Goal: Task Accomplishment & Management: Manage account settings

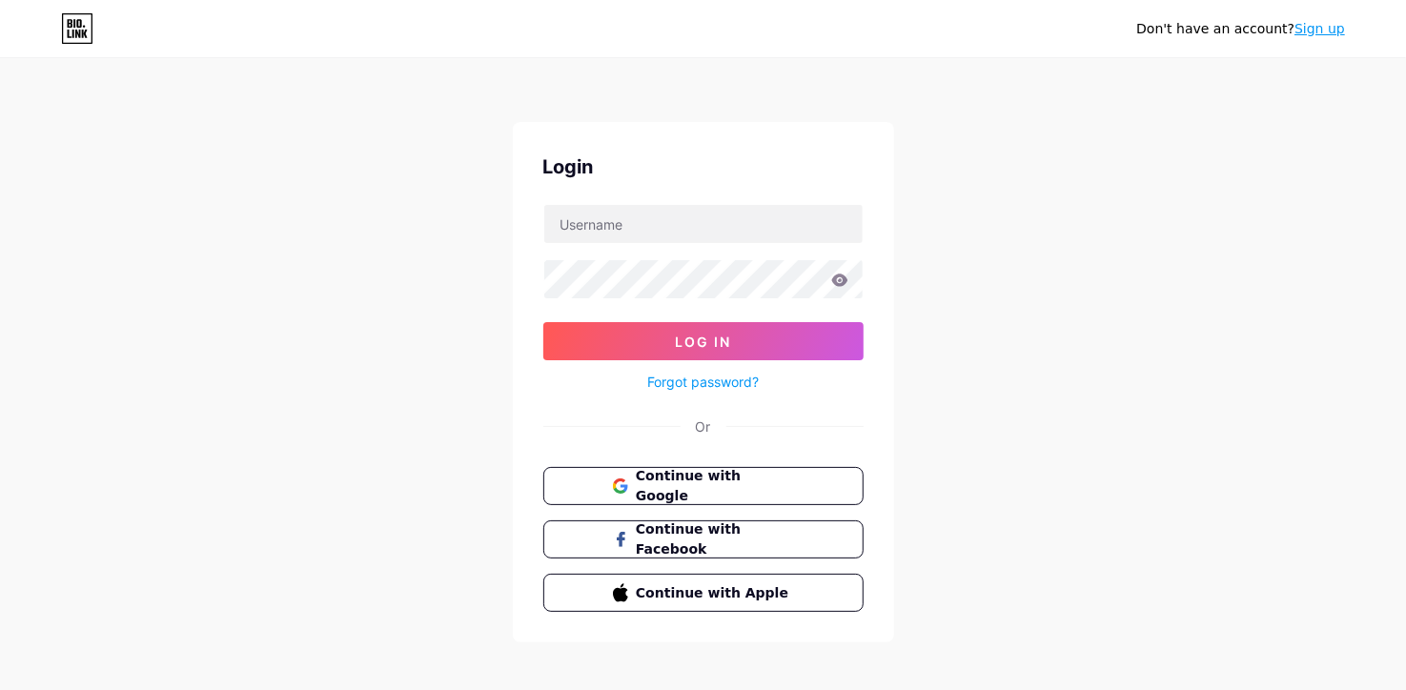
click at [213, 283] on div "Don't have an account? Sign up Login Log In Forgot password? Or Continue with G…" at bounding box center [703, 352] width 1406 height 704
click at [716, 225] on input "text" at bounding box center [703, 224] width 318 height 38
paste input "[EMAIL_ADDRESS][DOMAIN_NAME]"
type input "[EMAIL_ADDRESS][DOMAIN_NAME]"
click at [276, 311] on div "Don't have an account? Sign up Login [EMAIL_ADDRESS][DOMAIN_NAME] Log In Forgot…" at bounding box center [703, 352] width 1406 height 704
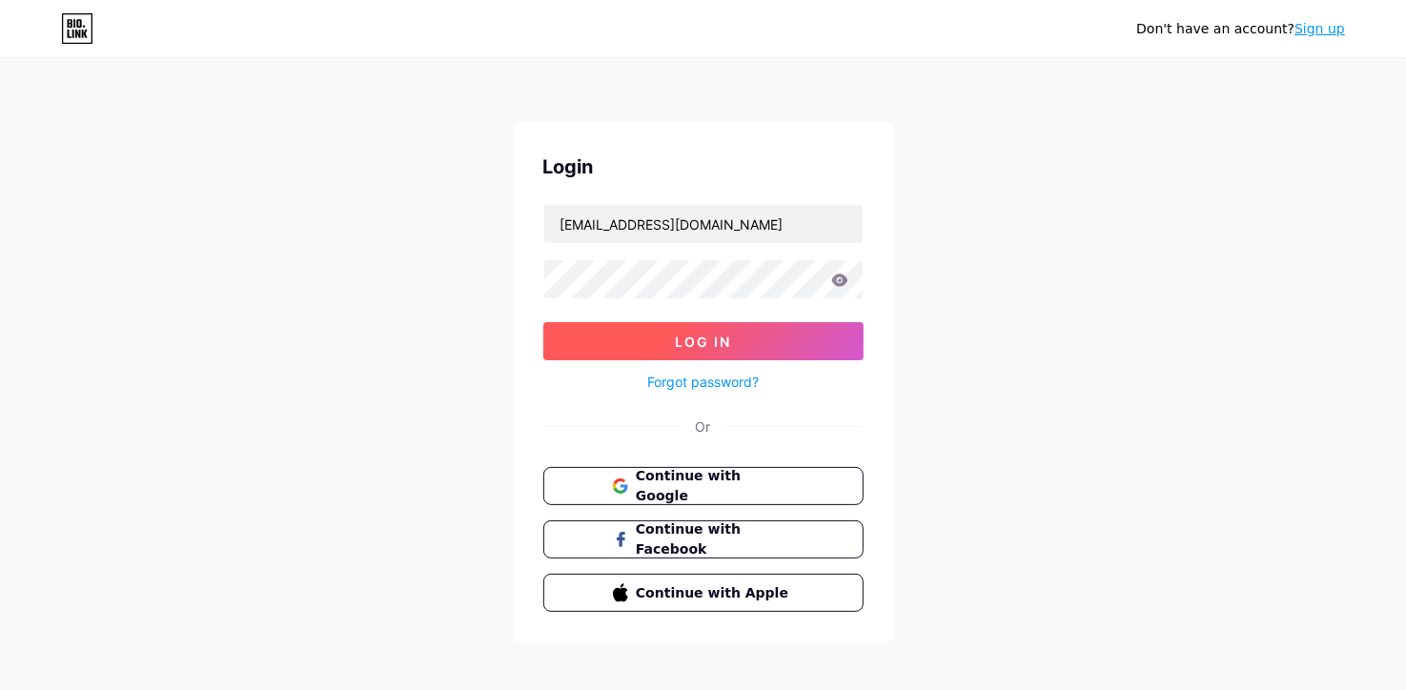
click at [623, 325] on button "Log In" at bounding box center [703, 341] width 320 height 38
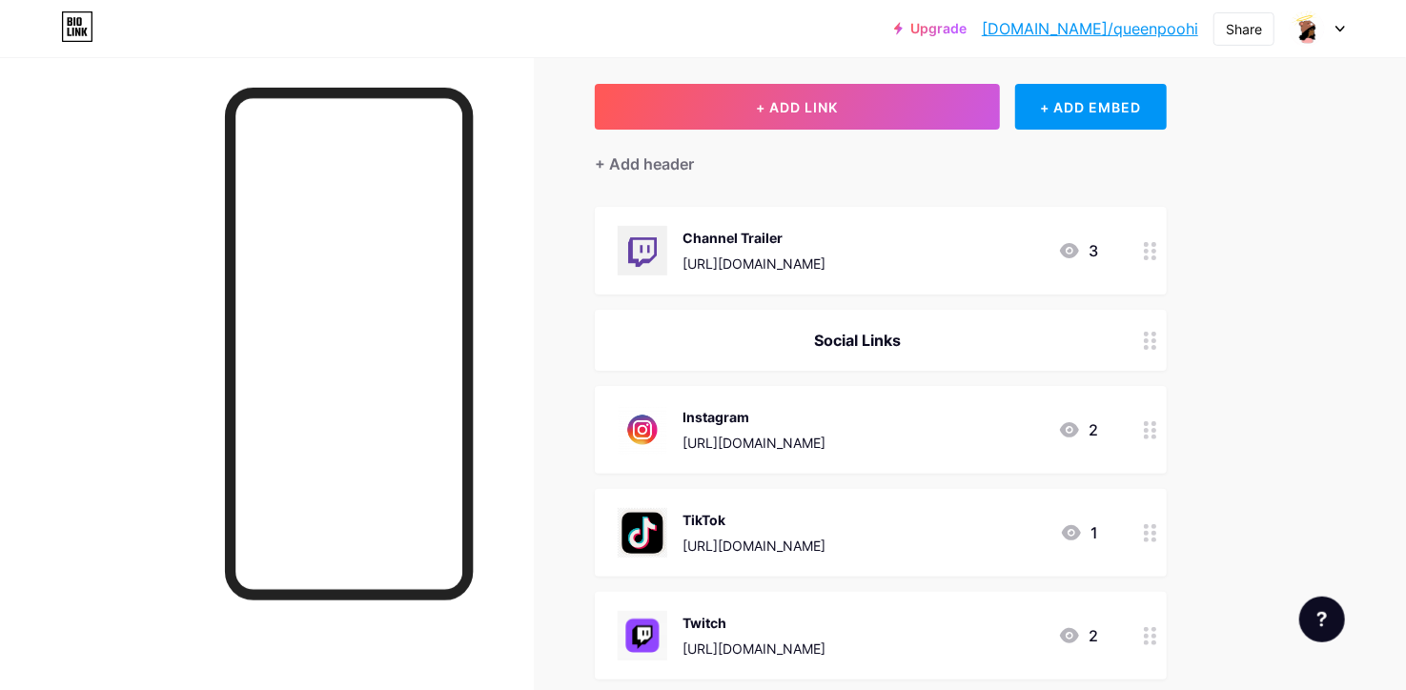
scroll to position [99, 0]
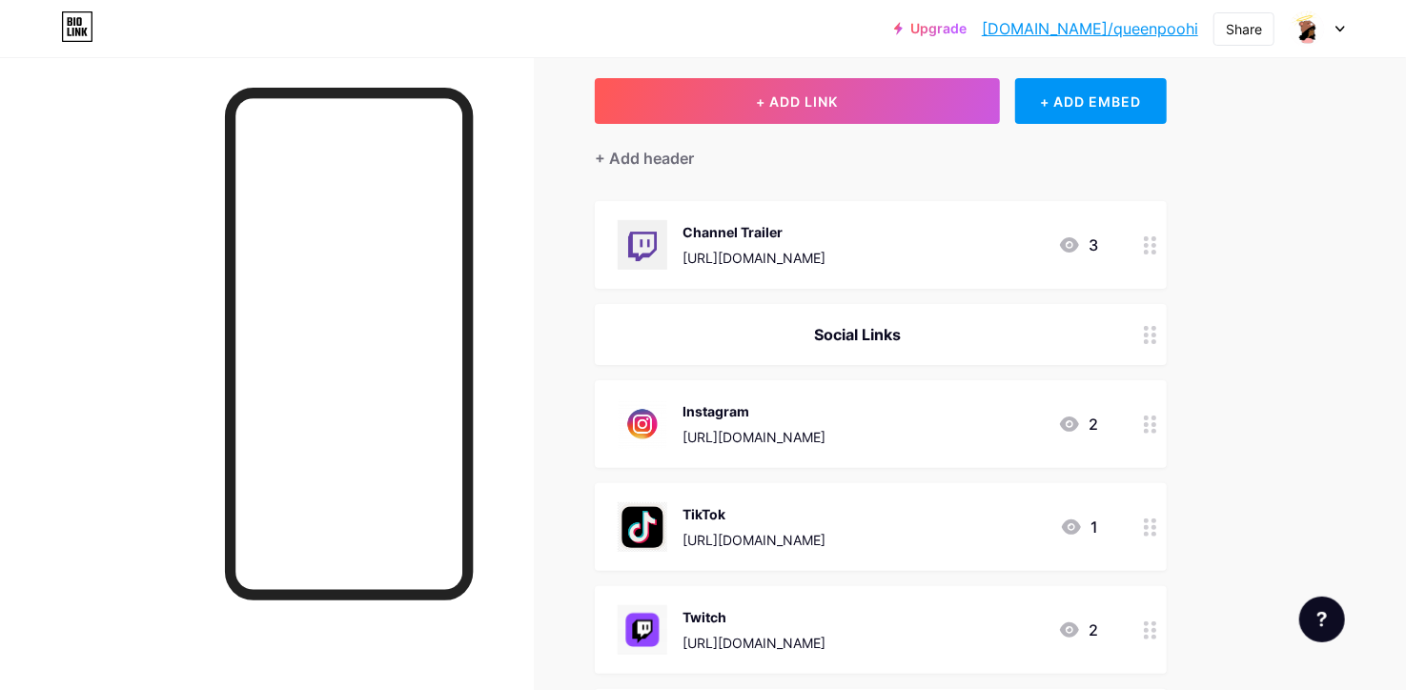
click at [1324, 39] on span at bounding box center [1307, 28] width 36 height 36
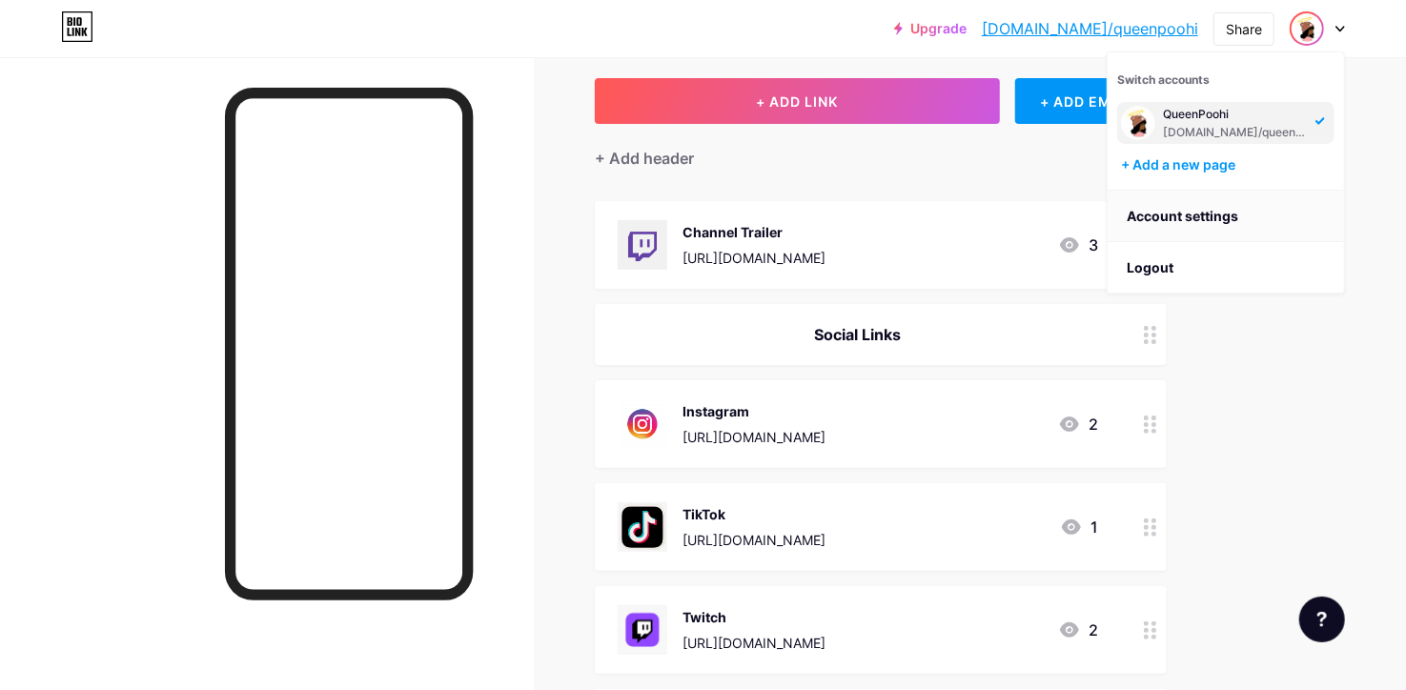
click at [1235, 223] on link "Account settings" at bounding box center [1226, 216] width 236 height 51
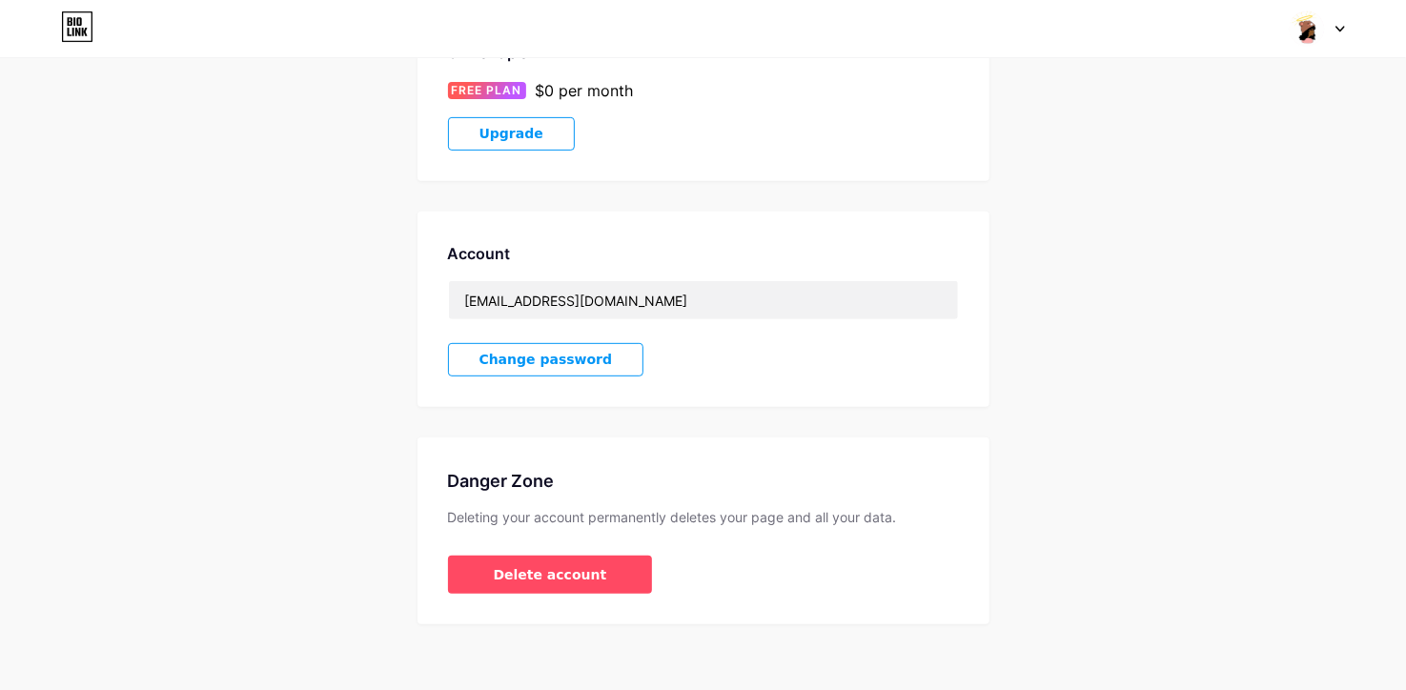
scroll to position [370, 0]
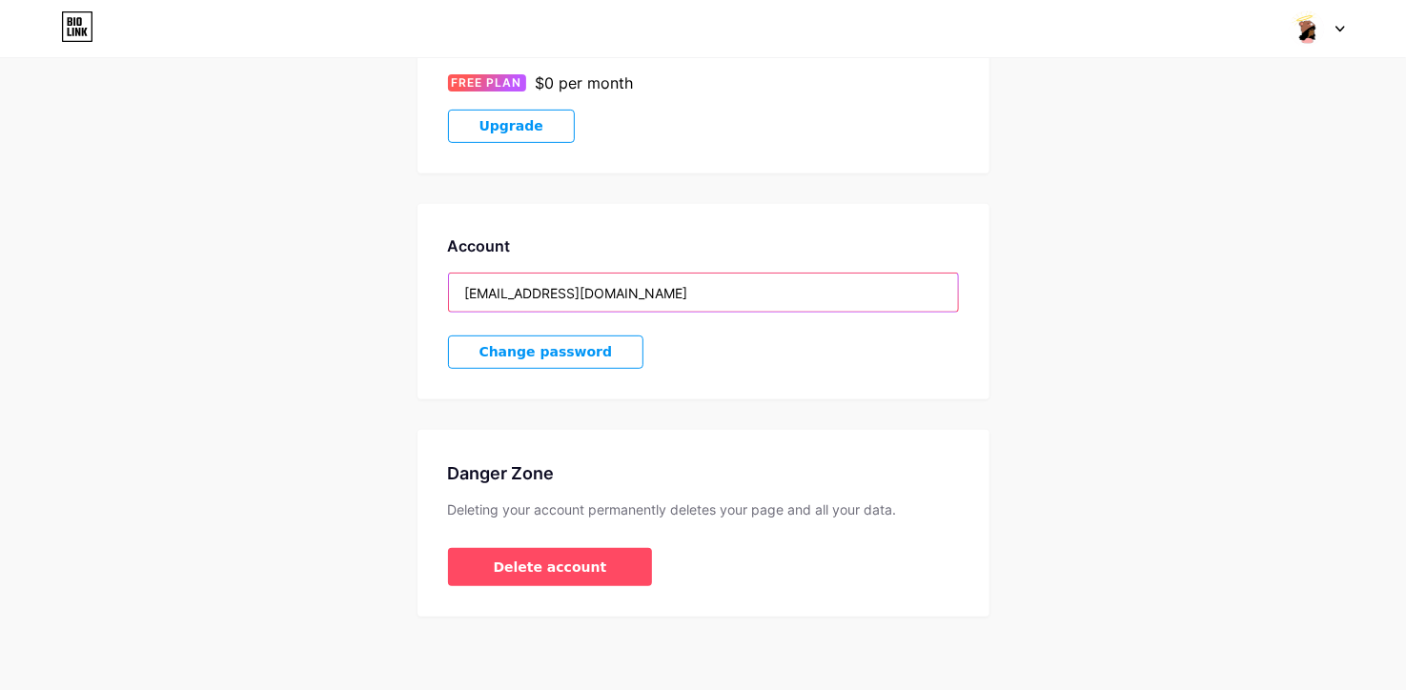
drag, startPoint x: 656, startPoint y: 293, endPoint x: 424, endPoint y: 294, distance: 231.7
click at [449, 294] on input "[EMAIL_ADDRESS][DOMAIN_NAME]" at bounding box center [703, 293] width 509 height 38
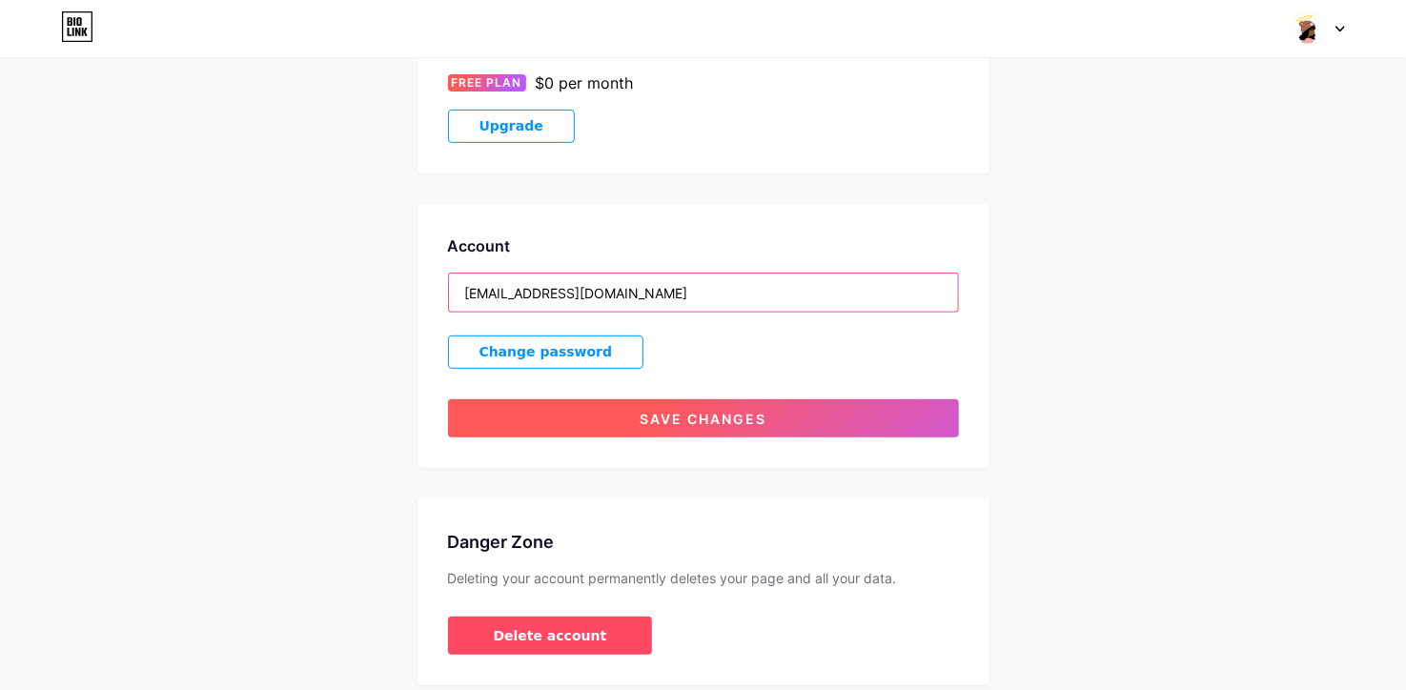
type input "[EMAIL_ADDRESS][DOMAIN_NAME]"
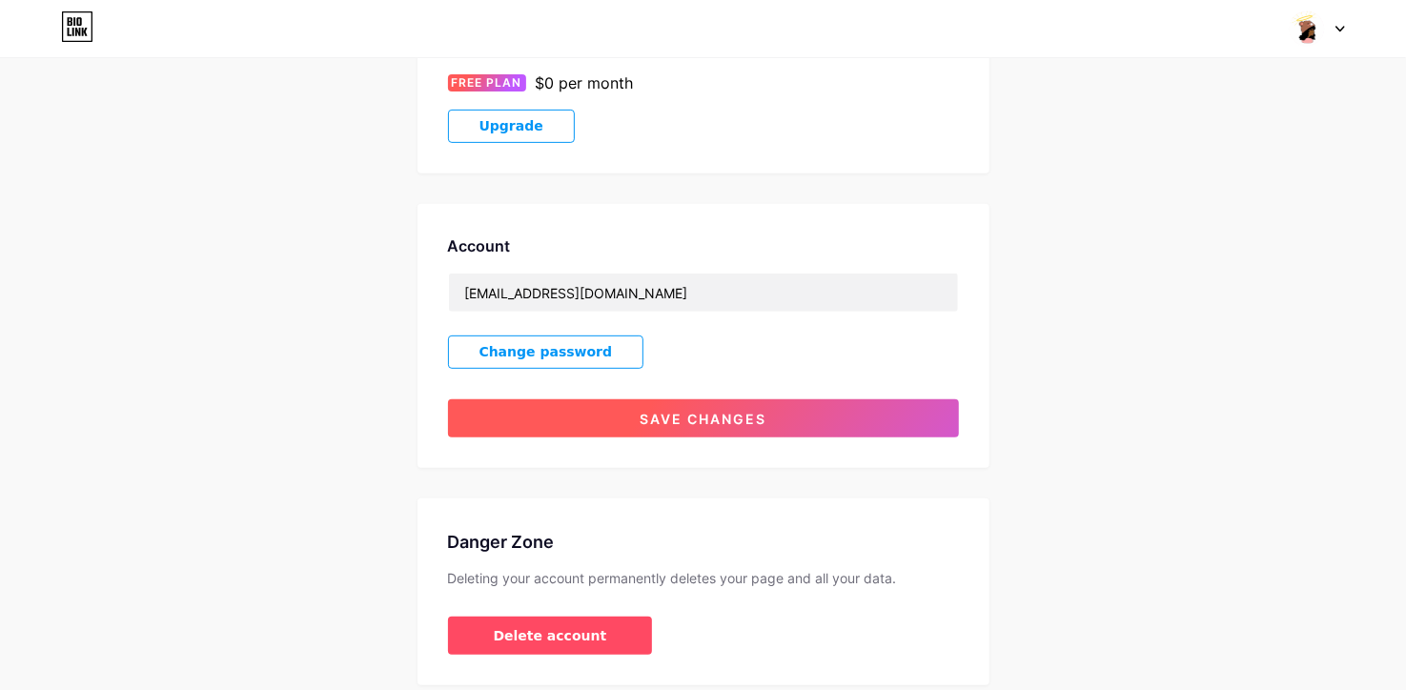
click at [726, 411] on span "Save changes" at bounding box center [703, 419] width 127 height 16
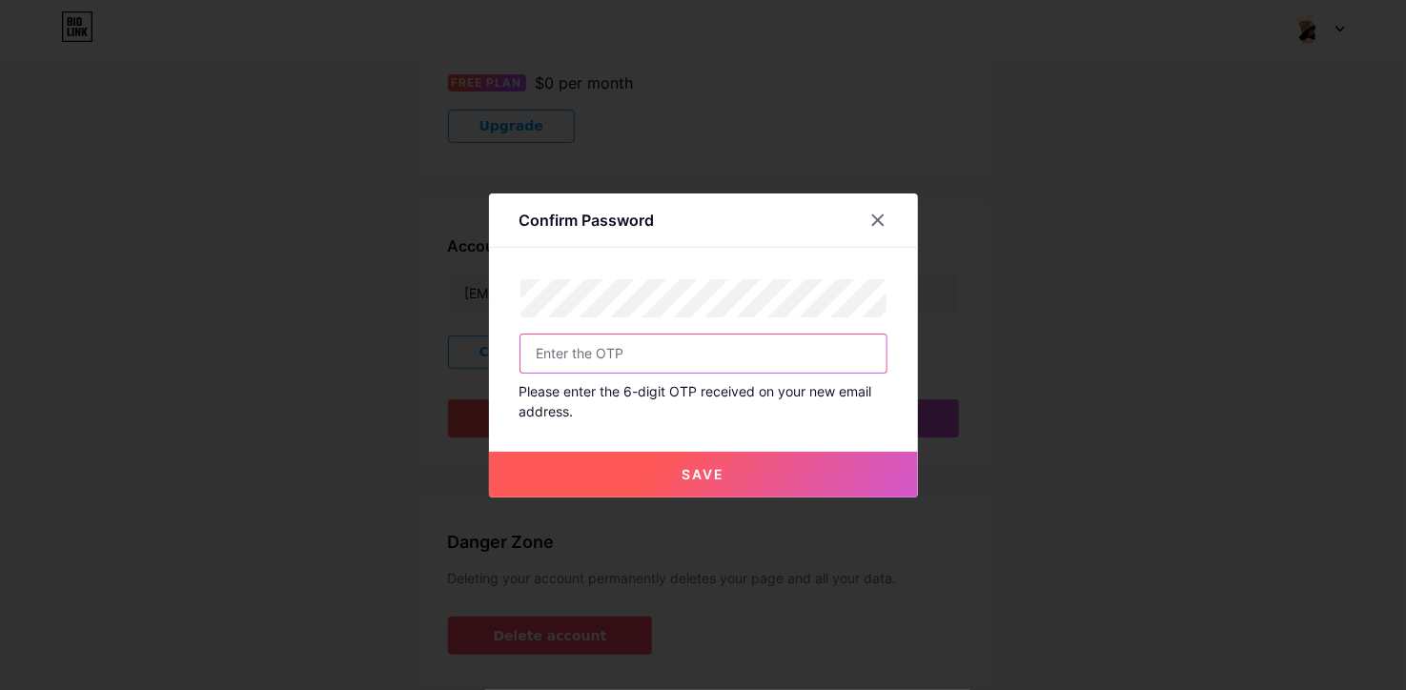
click at [701, 357] on input "text" at bounding box center [704, 354] width 366 height 38
click at [879, 211] on div at bounding box center [878, 220] width 34 height 34
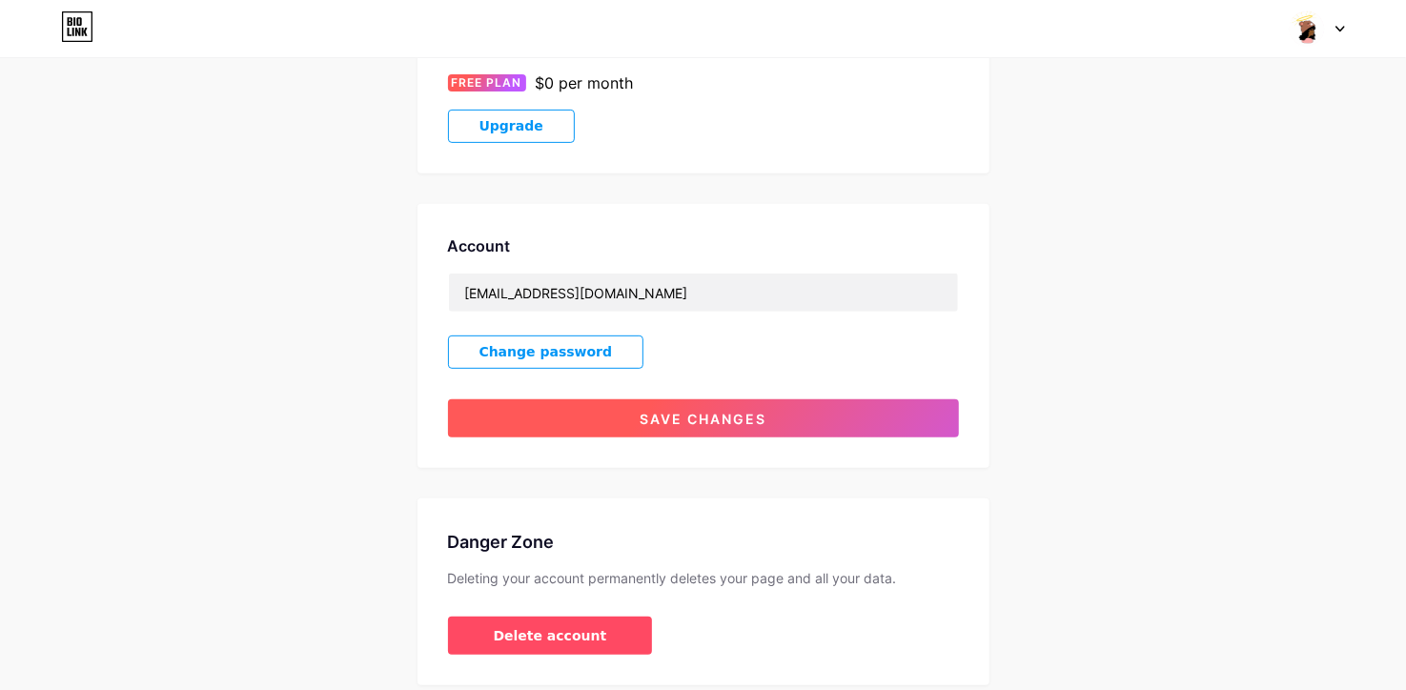
click at [710, 420] on span "Save changes" at bounding box center [703, 419] width 127 height 16
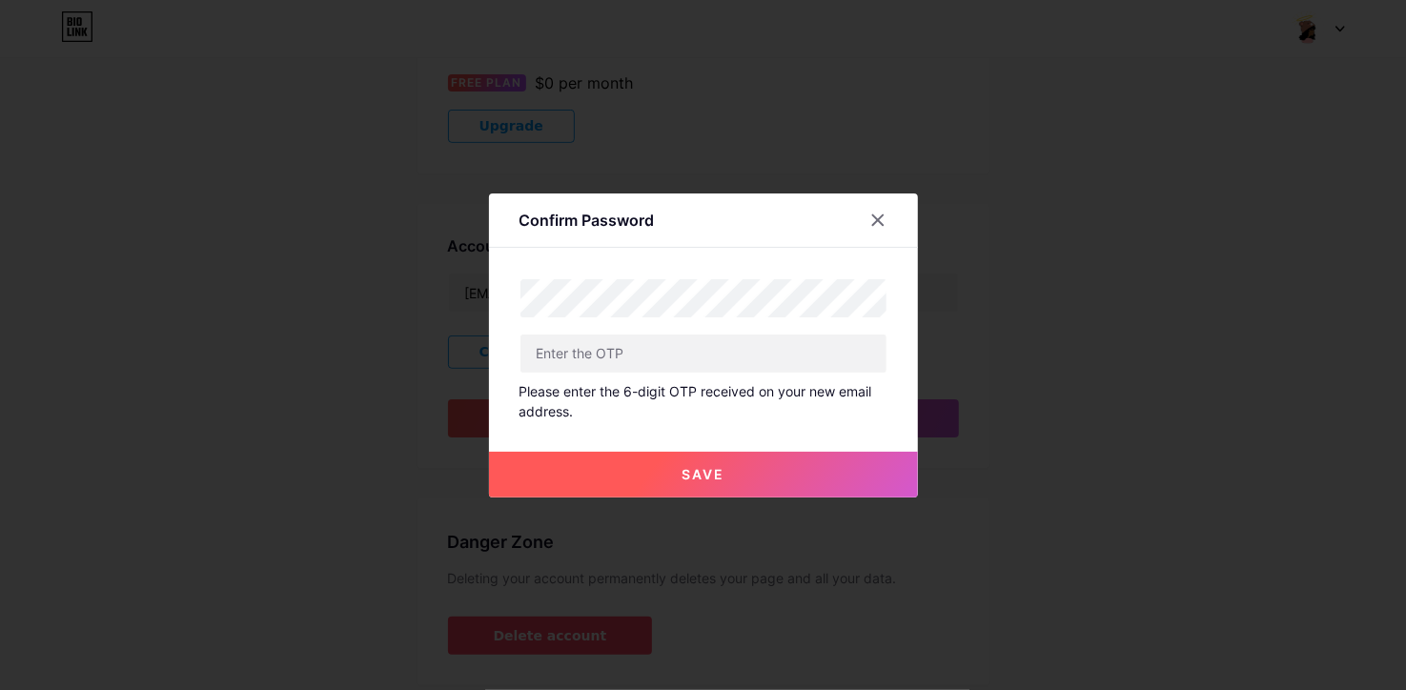
click at [295, 259] on div at bounding box center [703, 345] width 1406 height 690
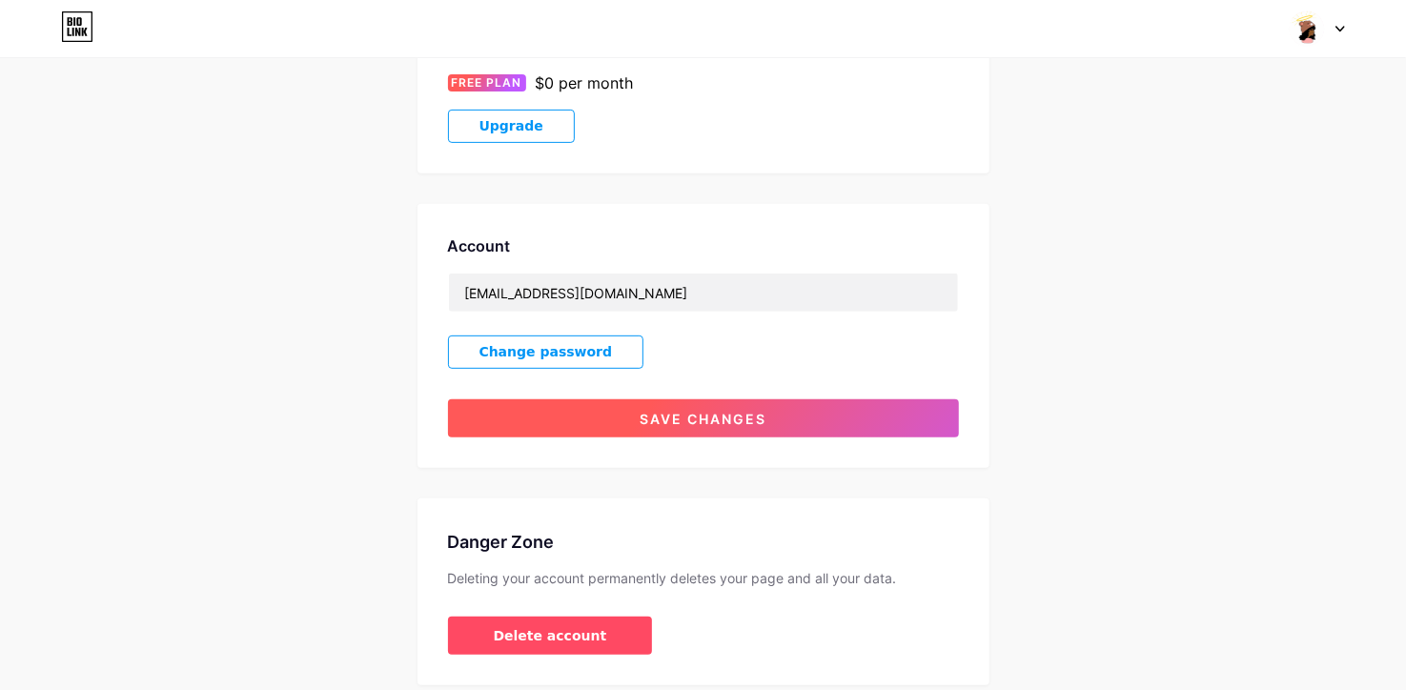
click at [602, 432] on button "Save changes" at bounding box center [703, 418] width 511 height 38
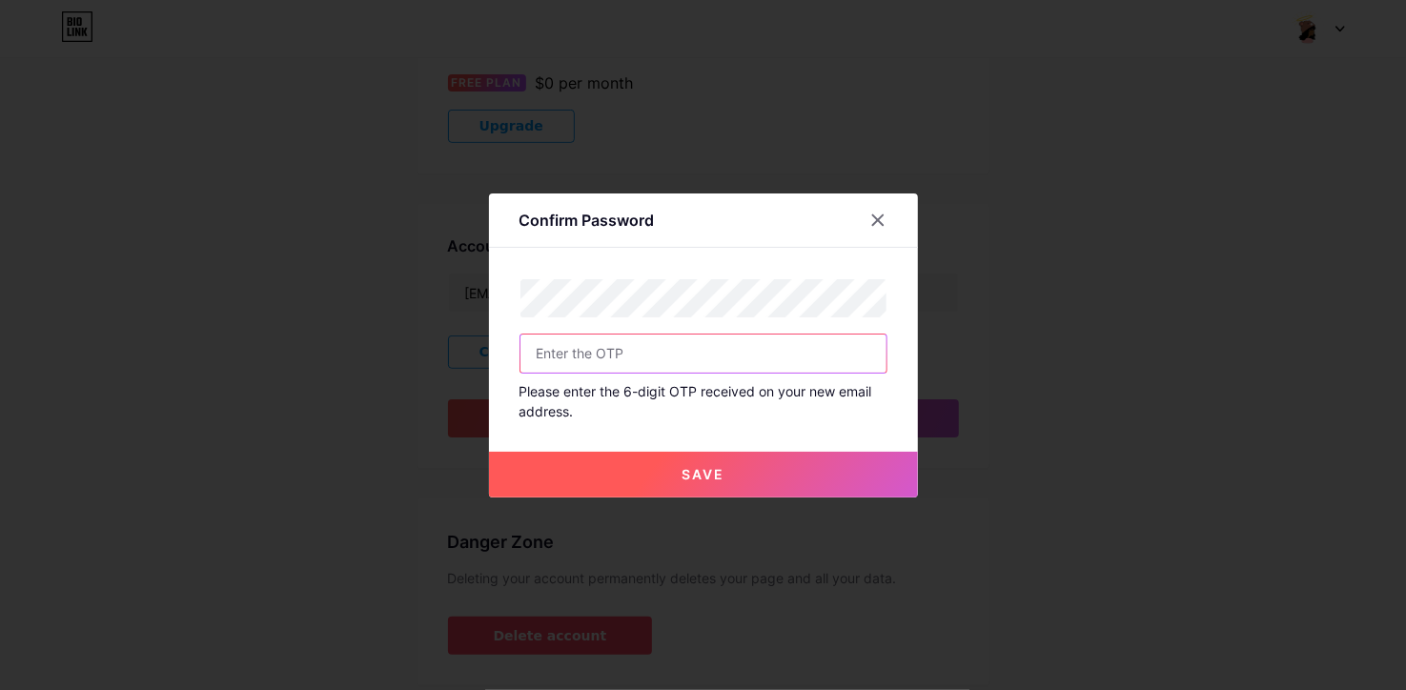
click at [667, 350] on input "text" at bounding box center [704, 354] width 366 height 38
click at [760, 510] on div at bounding box center [703, 345] width 1406 height 690
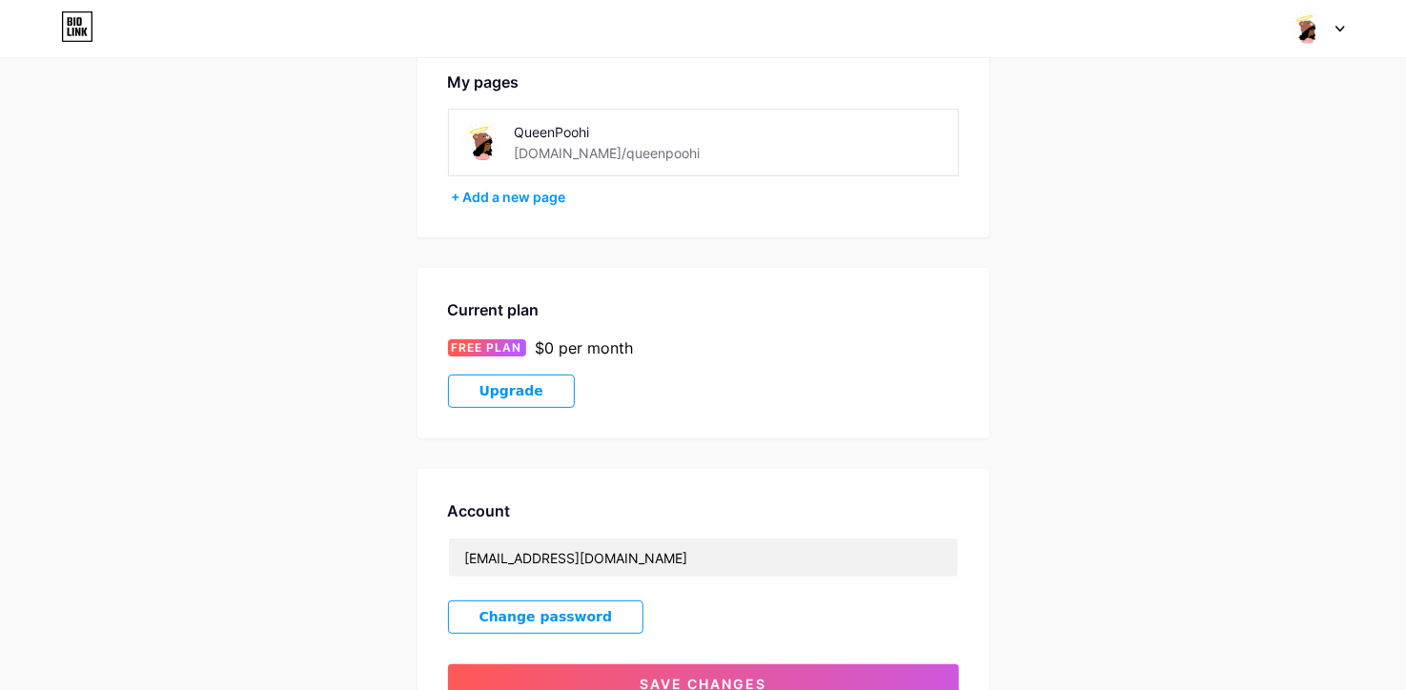
scroll to position [0, 0]
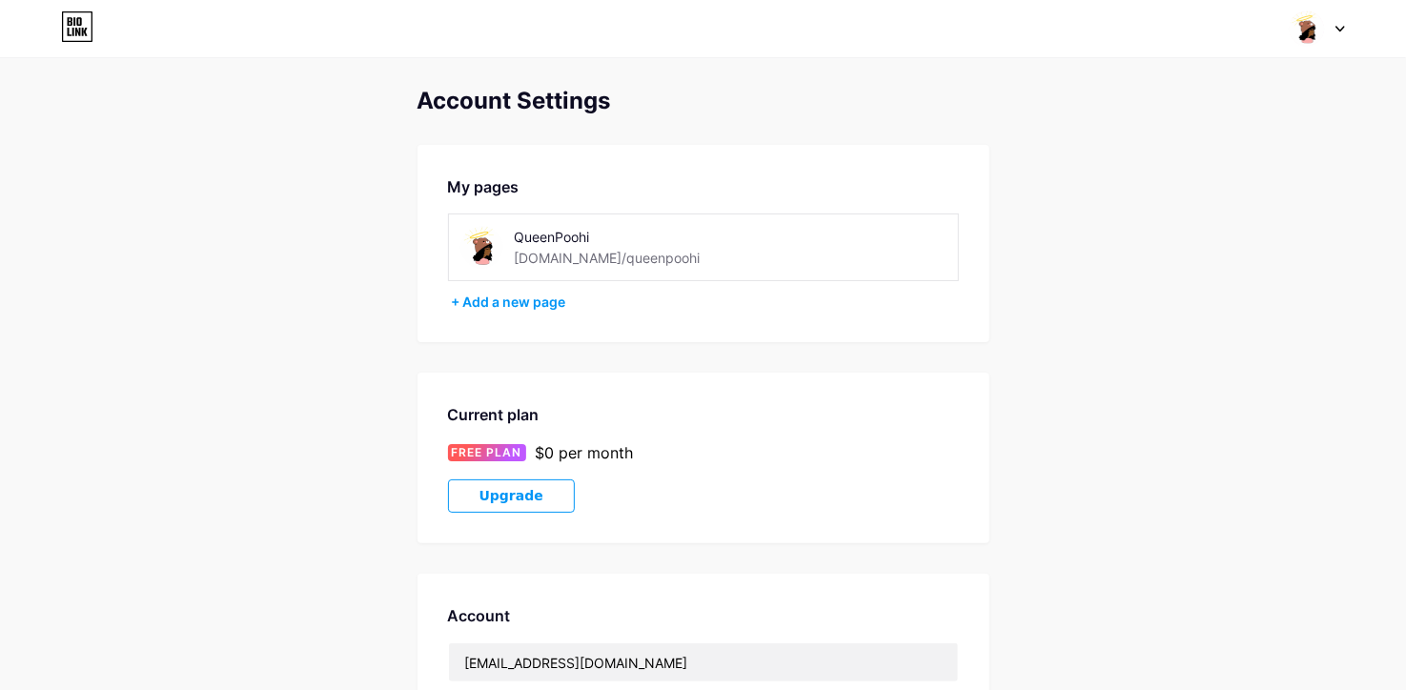
click at [1327, 30] on div at bounding box center [1317, 28] width 55 height 34
click at [1160, 224] on link "Dashboard" at bounding box center [1226, 216] width 236 height 51
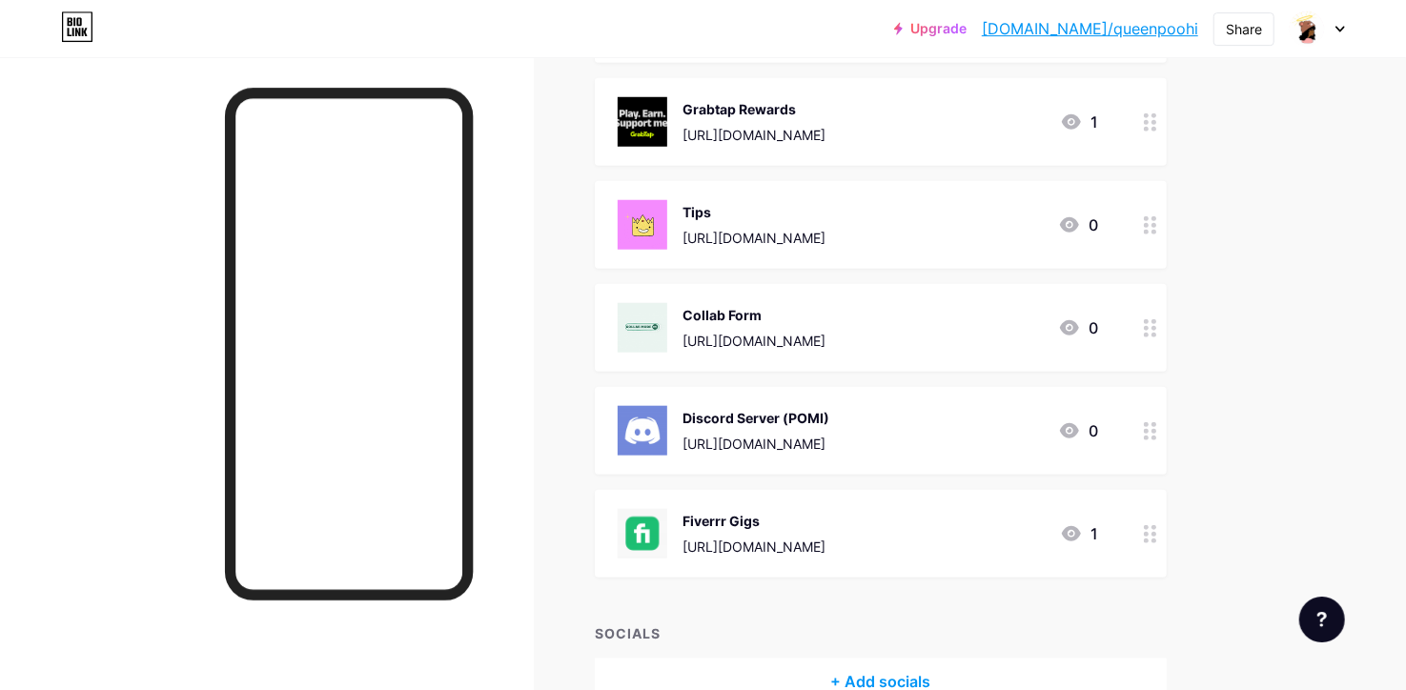
scroll to position [892, 0]
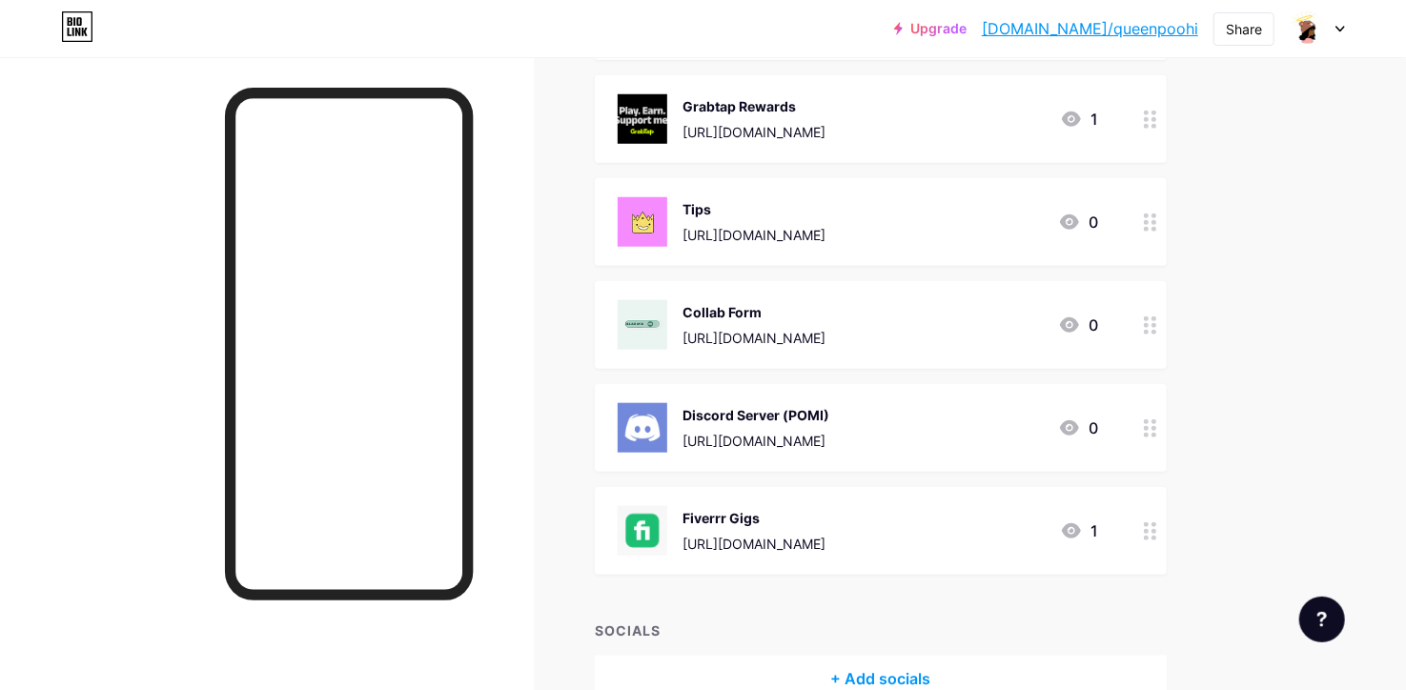
click at [1153, 328] on icon at bounding box center [1150, 326] width 13 height 18
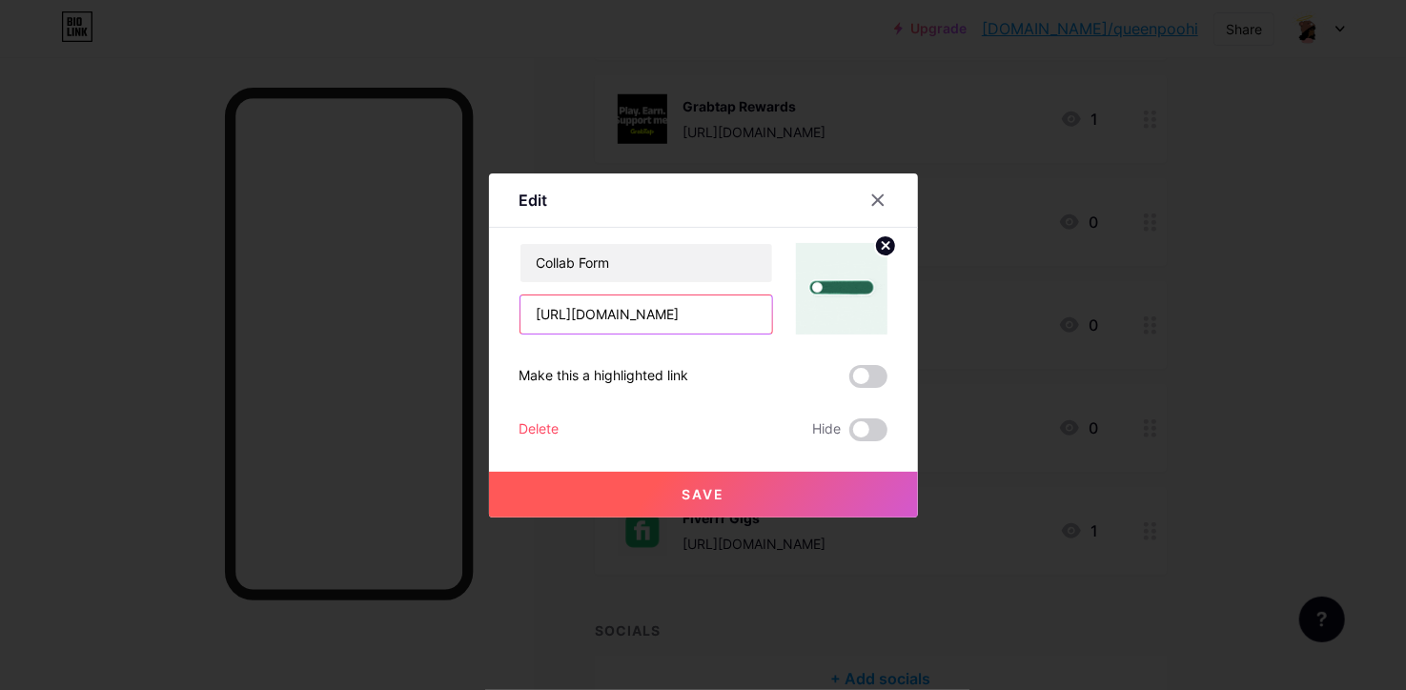
click at [754, 312] on input "[URL][DOMAIN_NAME]" at bounding box center [647, 315] width 252 height 38
drag, startPoint x: 533, startPoint y: 312, endPoint x: 851, endPoint y: 315, distance: 318.4
click at [773, 315] on div "[URL][DOMAIN_NAME]" at bounding box center [647, 315] width 254 height 40
click at [873, 196] on icon at bounding box center [877, 199] width 10 height 10
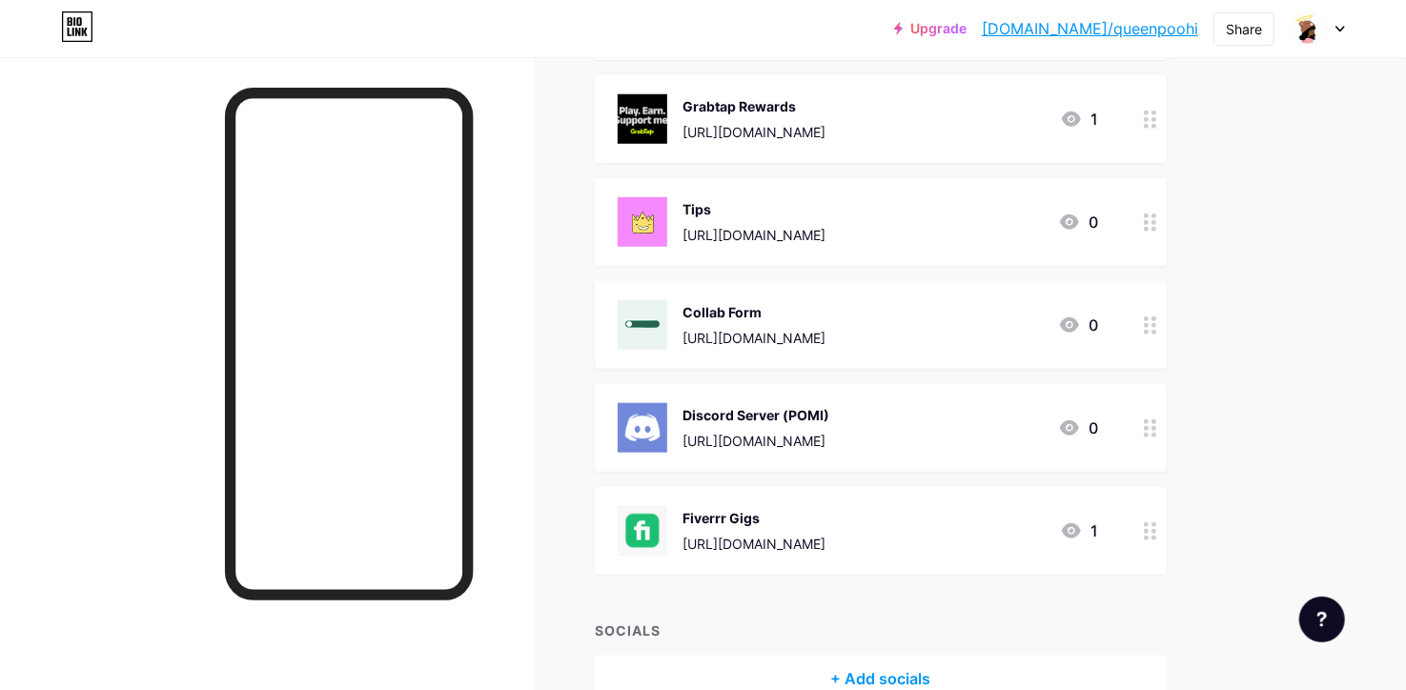
click at [1341, 33] on div at bounding box center [1317, 28] width 55 height 34
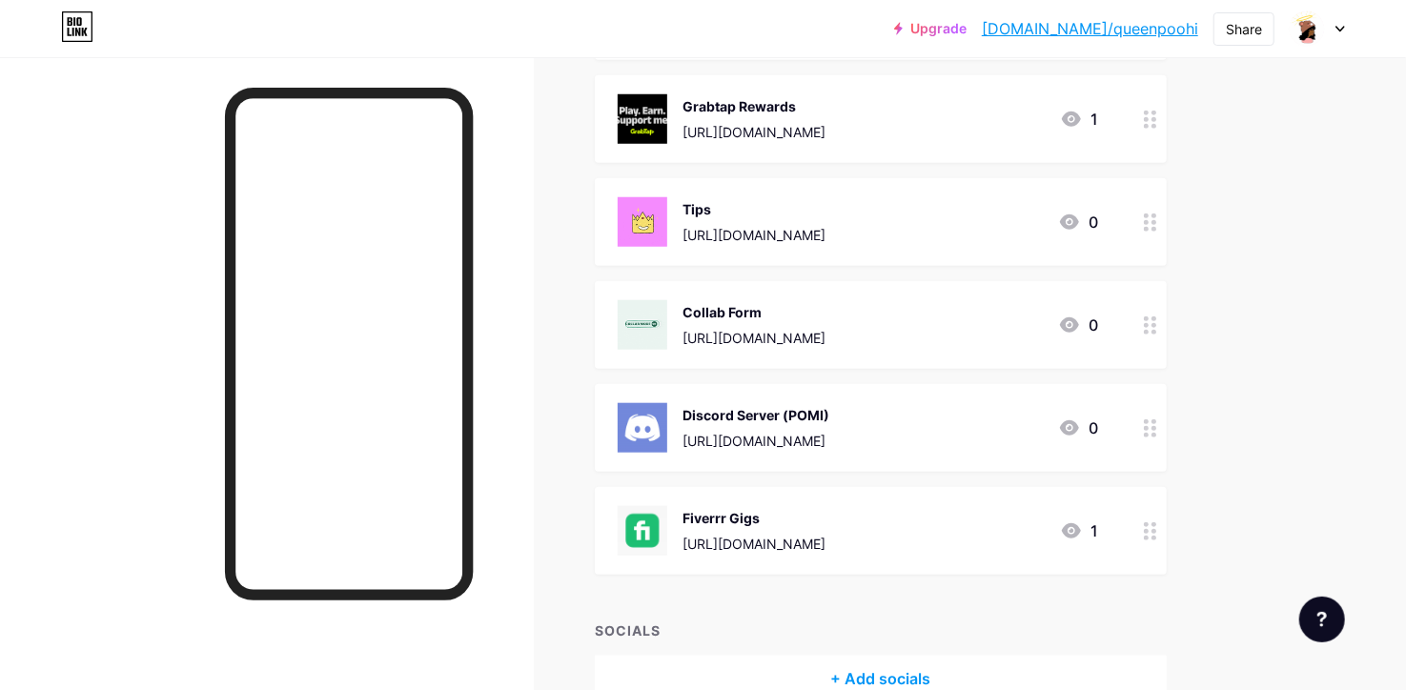
click at [1145, 321] on icon at bounding box center [1150, 326] width 13 height 18
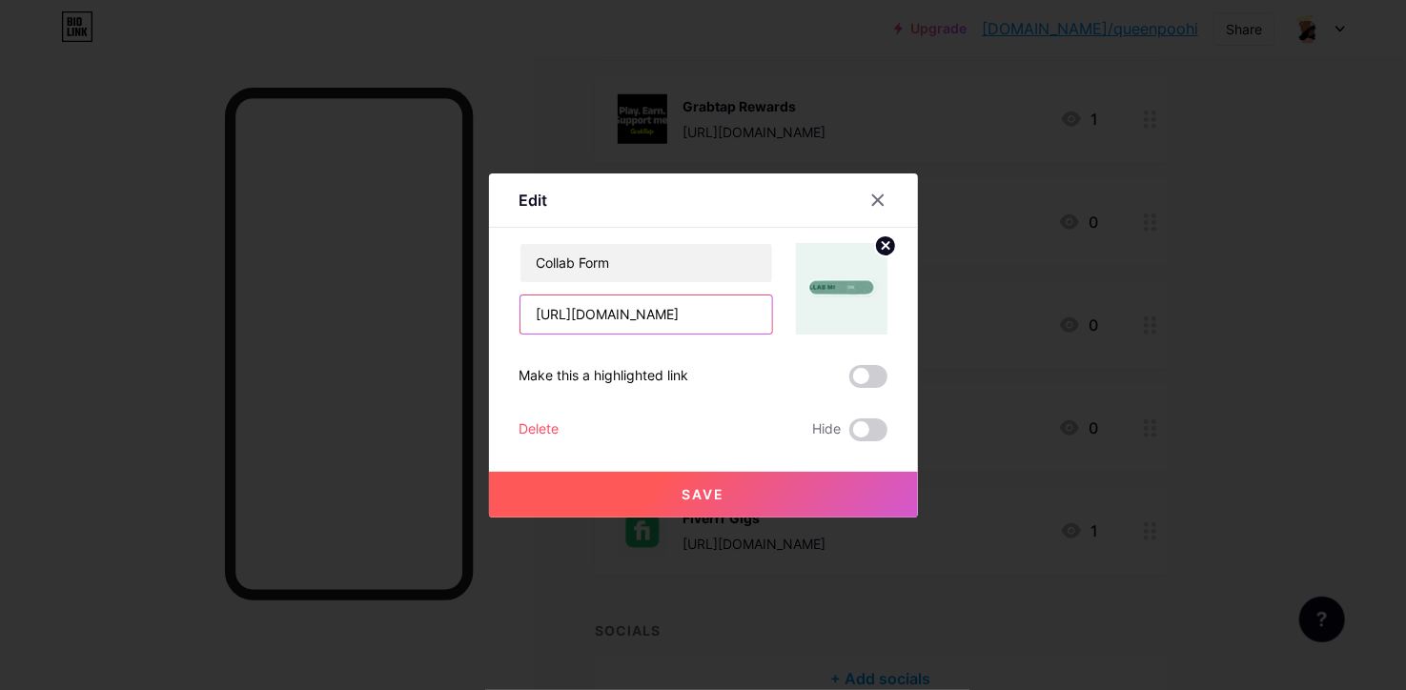
click at [699, 317] on input "[URL][DOMAIN_NAME]" at bounding box center [647, 315] width 252 height 38
drag, startPoint x: 530, startPoint y: 311, endPoint x: 949, endPoint y: 327, distance: 418.8
click at [773, 327] on div "[URL][DOMAIN_NAME]" at bounding box center [647, 315] width 254 height 40
click at [756, 321] on input "[URL][DOMAIN_NAME]" at bounding box center [647, 315] width 252 height 38
drag, startPoint x: 758, startPoint y: 319, endPoint x: 451, endPoint y: 306, distance: 307.3
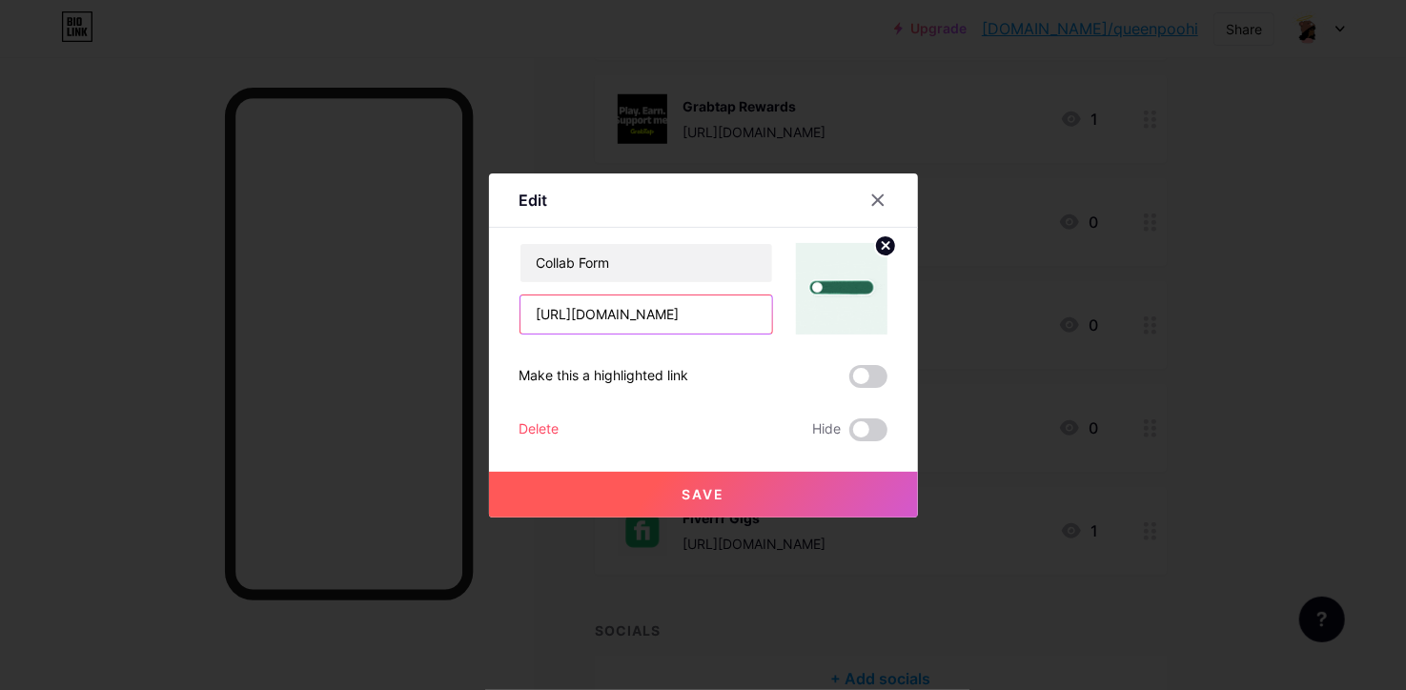
click at [520, 306] on div "[URL][DOMAIN_NAME]" at bounding box center [647, 315] width 254 height 40
type input "wform"
paste input "[URL][DOMAIN_NAME]"
type input "[URL][DOMAIN_NAME]"
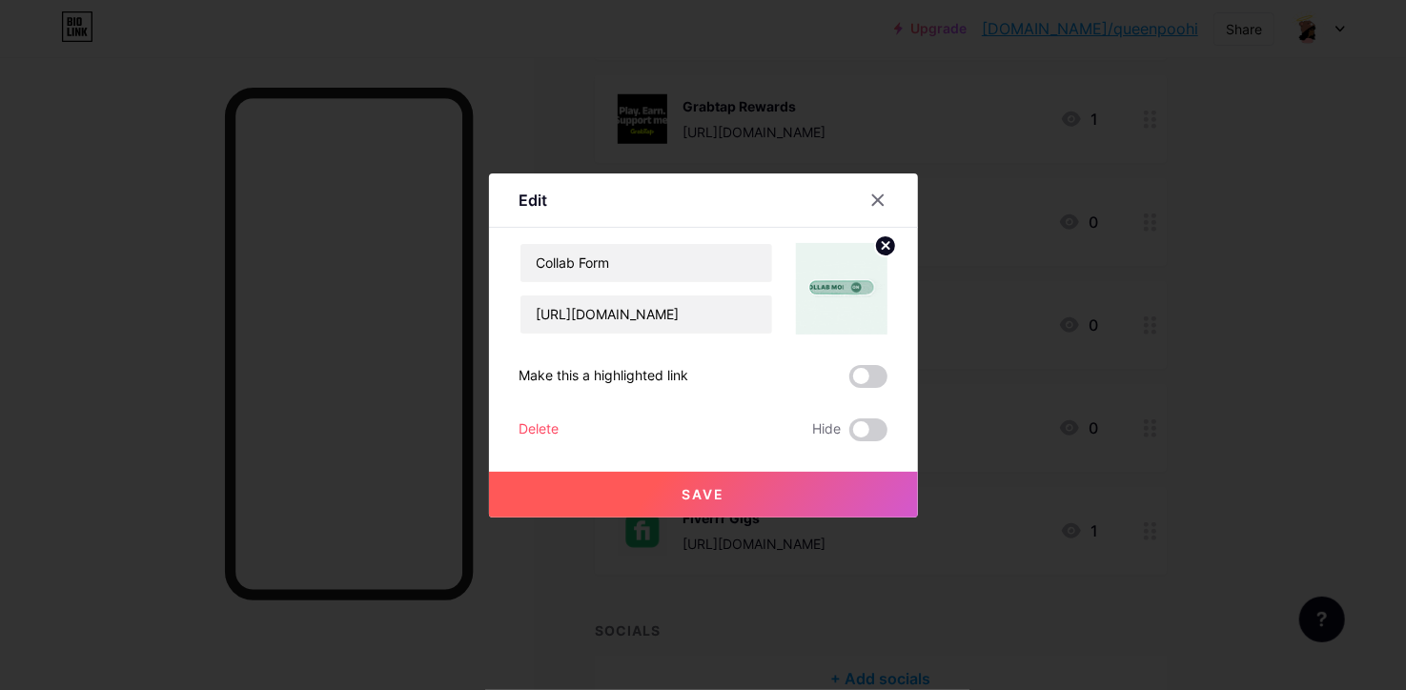
click at [758, 480] on button "Save" at bounding box center [703, 495] width 429 height 46
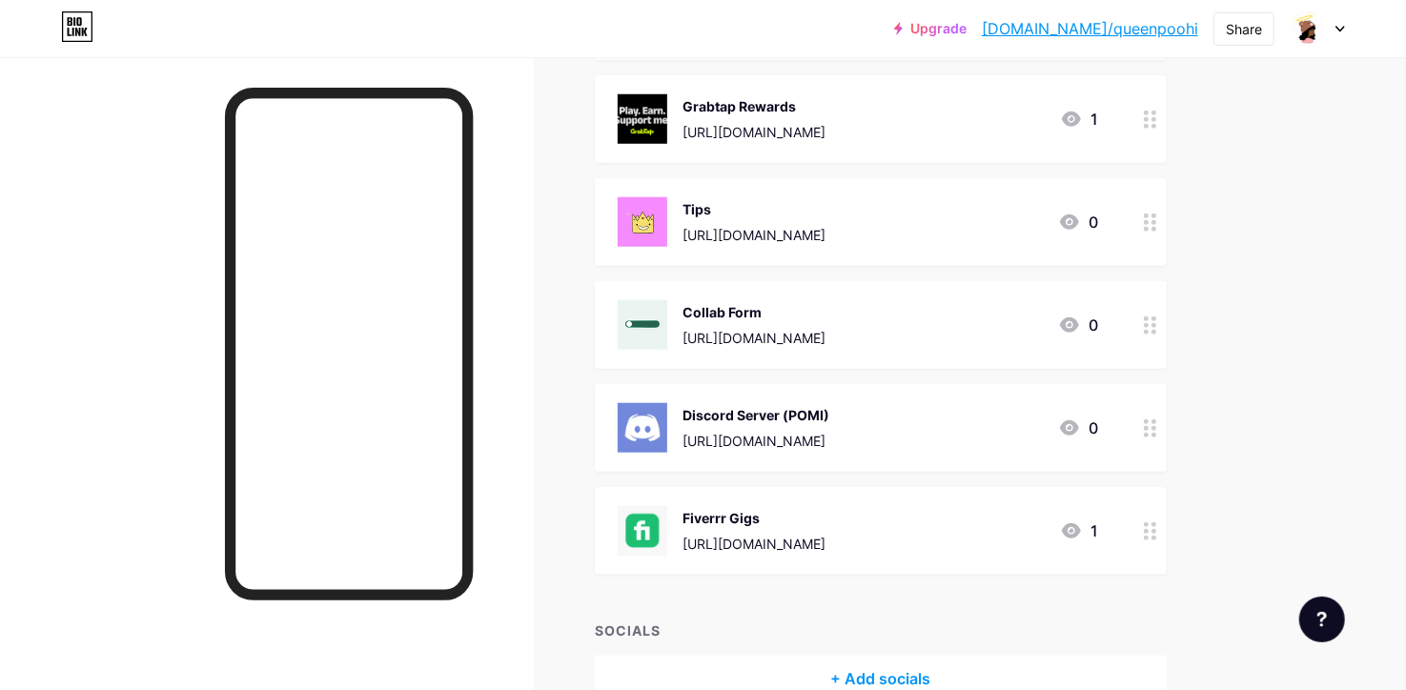
click at [826, 320] on div "Collab Form" at bounding box center [754, 312] width 143 height 20
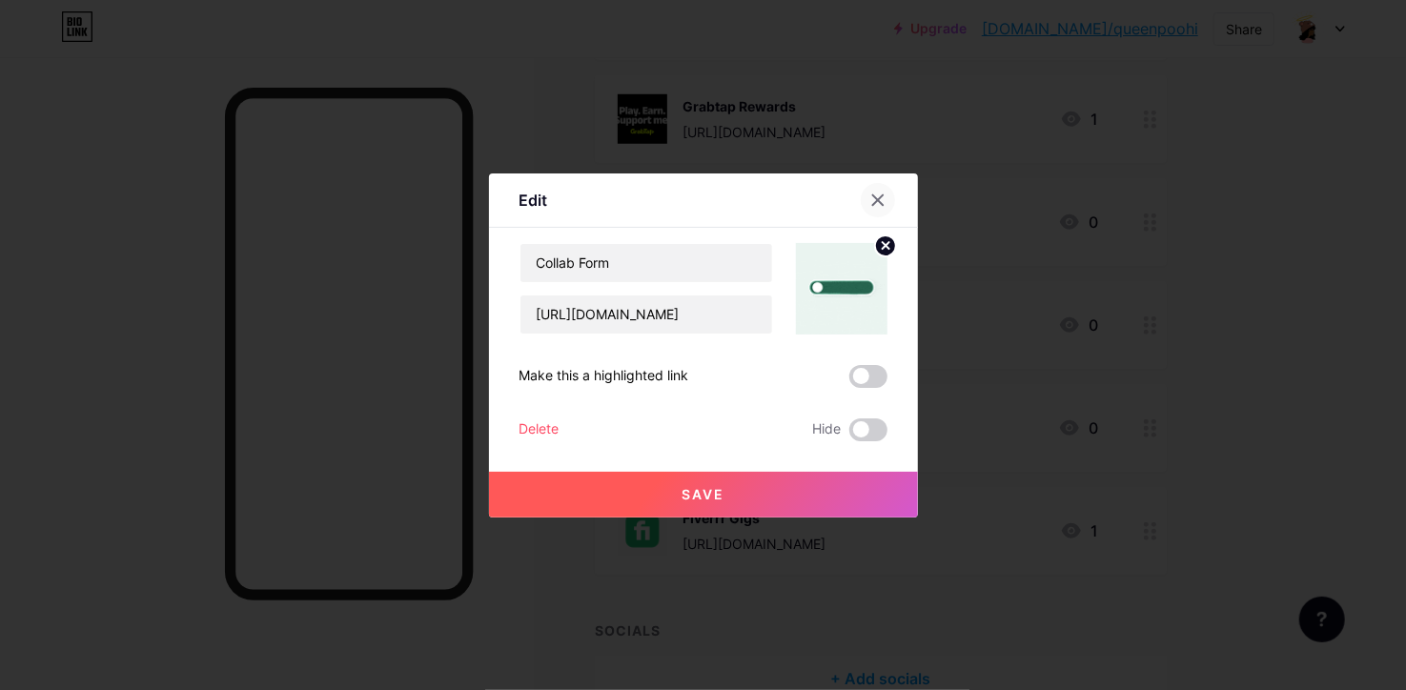
click at [880, 203] on icon at bounding box center [877, 199] width 10 height 10
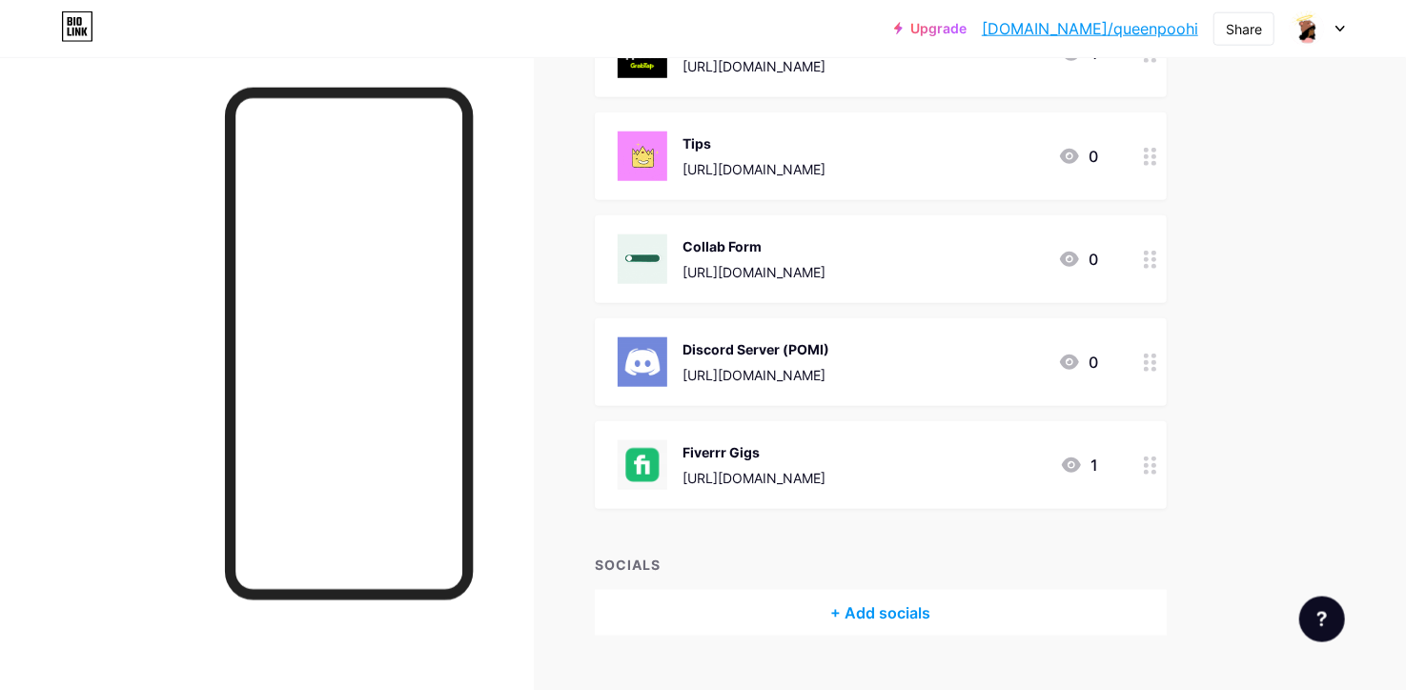
scroll to position [899, 0]
